Goal: Navigation & Orientation: Find specific page/section

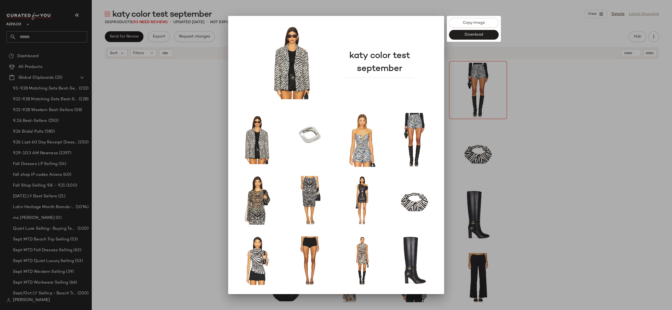
click at [578, 133] on div at bounding box center [336, 155] width 672 height 310
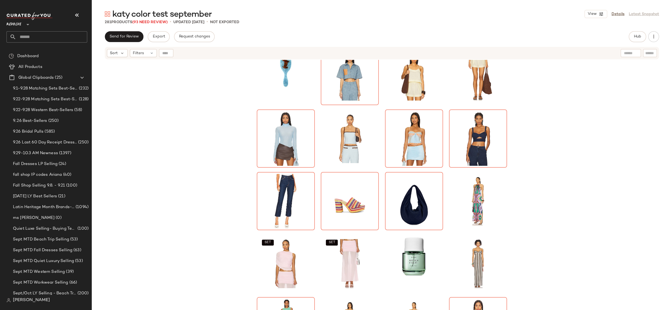
scroll to position [1450, 0]
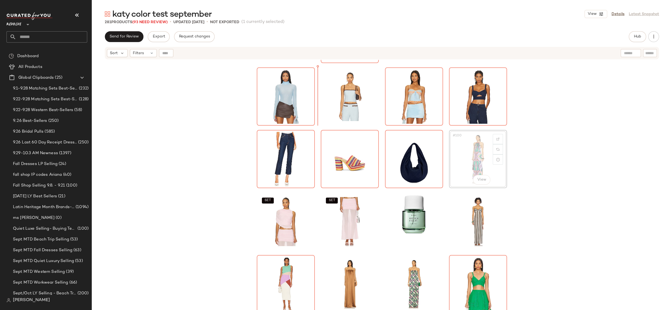
scroll to position [1429, 0]
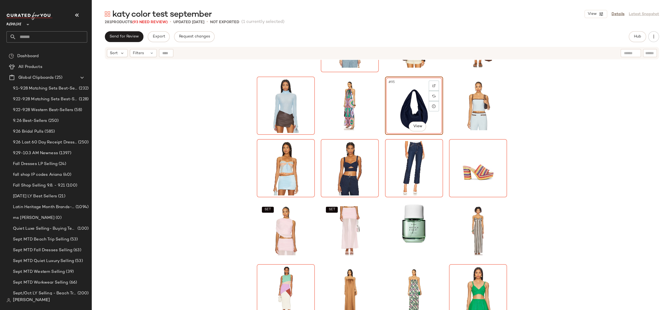
click at [602, 185] on div "#95 View SET SET SET SET" at bounding box center [382, 192] width 580 height 264
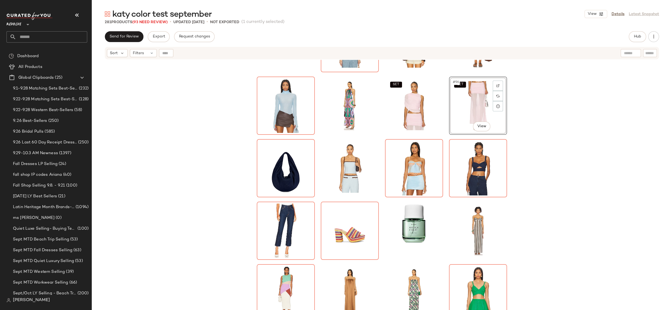
click at [581, 140] on div "SET SET #96 View SET SET" at bounding box center [382, 192] width 580 height 264
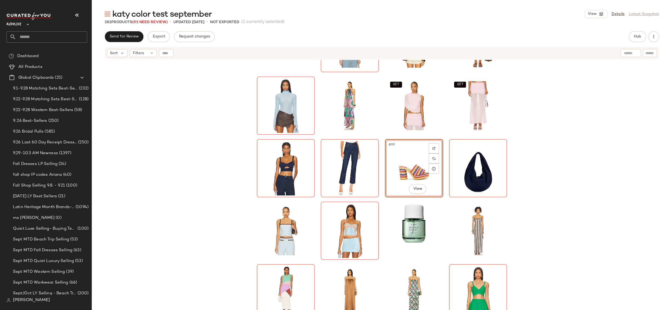
click at [565, 221] on div "SET SET #99 View SET SET" at bounding box center [382, 192] width 580 height 264
